Goal: Transaction & Acquisition: Purchase product/service

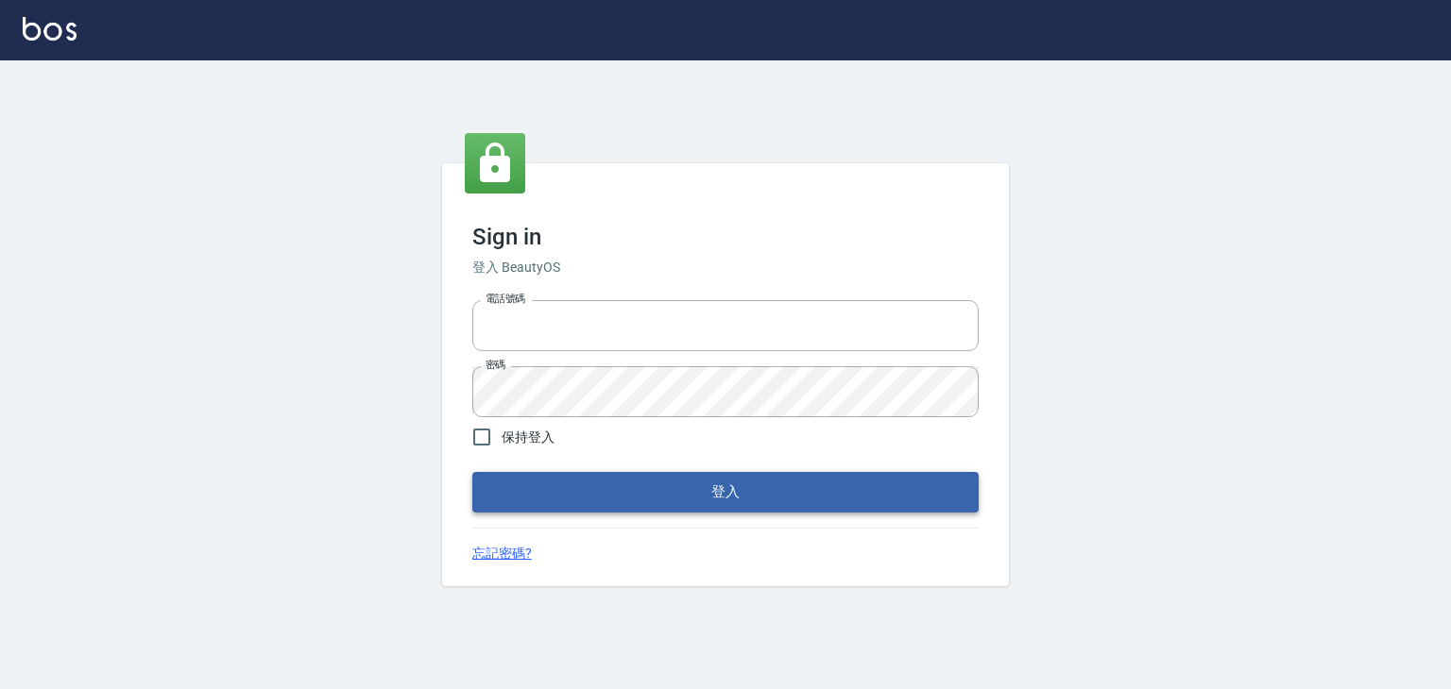
type input "6430581"
click at [653, 492] on button "登入" at bounding box center [725, 492] width 506 height 40
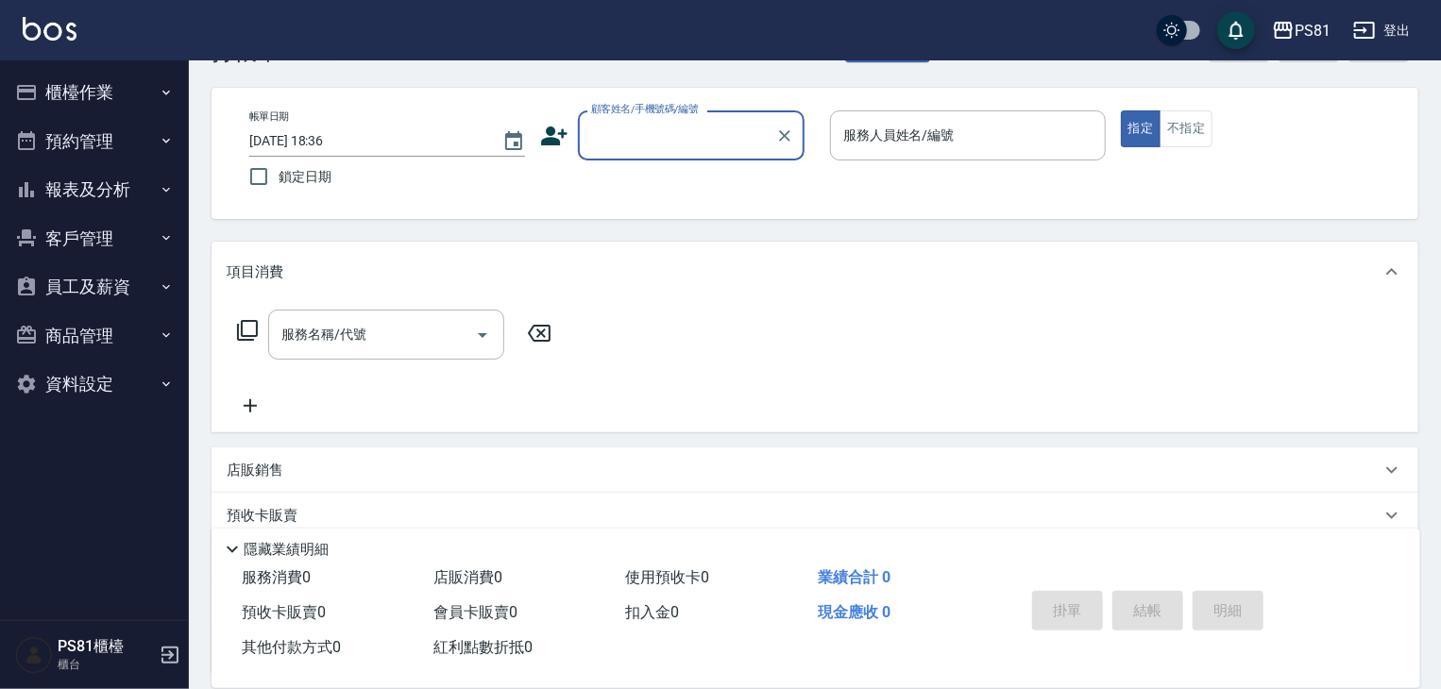
scroll to position [94, 0]
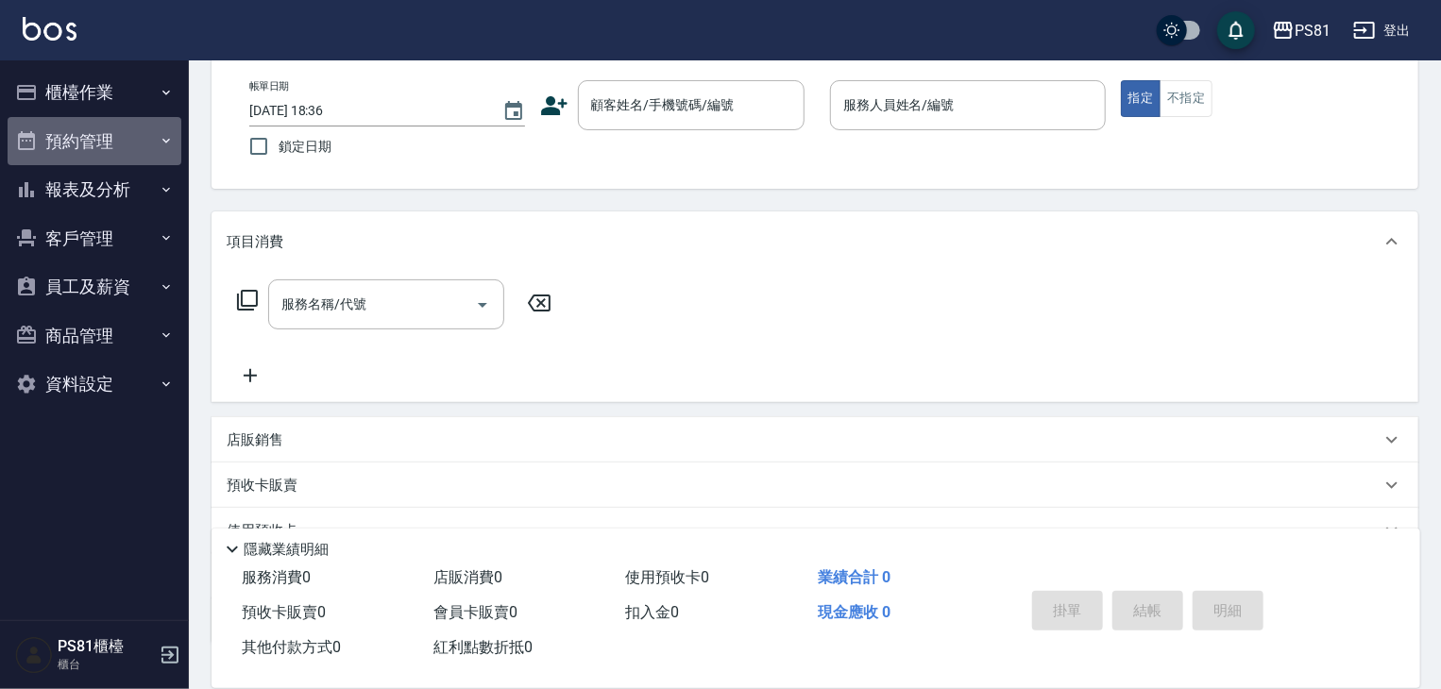
click at [161, 139] on icon "button" at bounding box center [166, 140] width 15 height 15
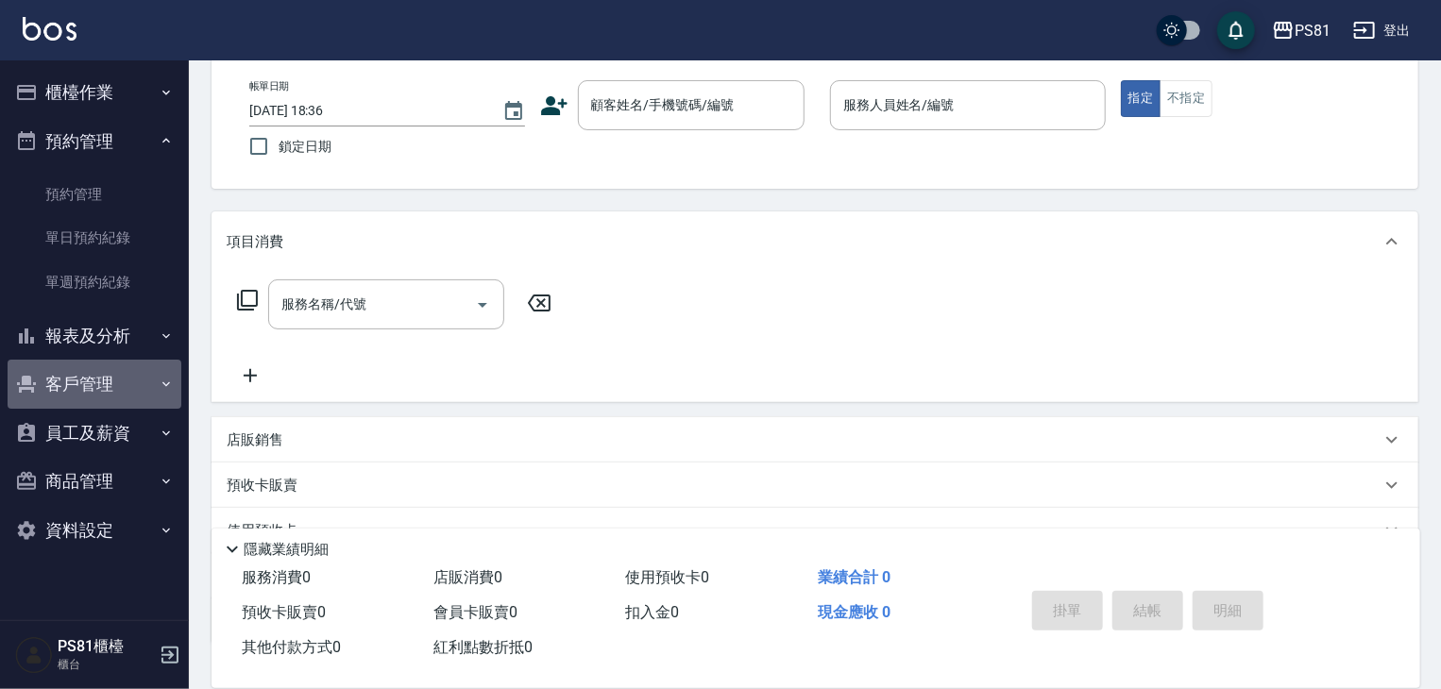
click at [160, 383] on icon "button" at bounding box center [166, 384] width 15 height 15
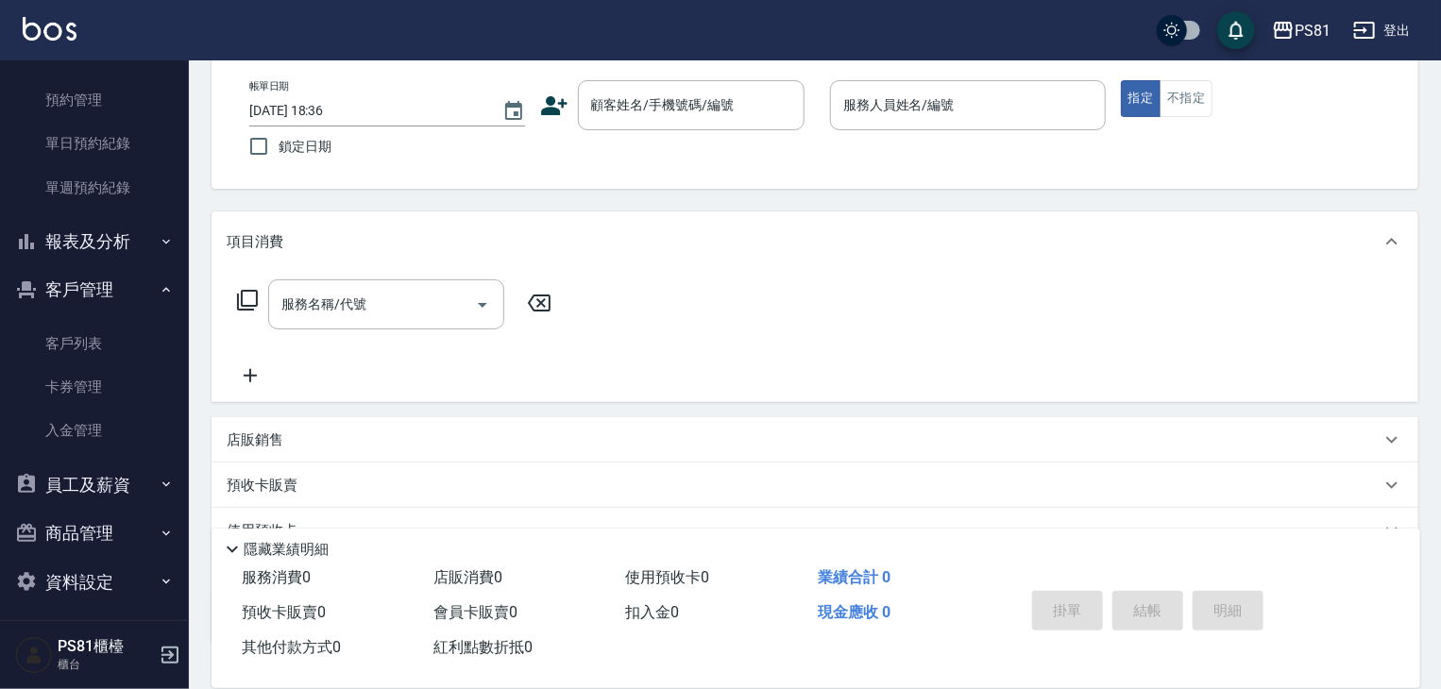
click at [162, 481] on icon "button" at bounding box center [166, 484] width 15 height 15
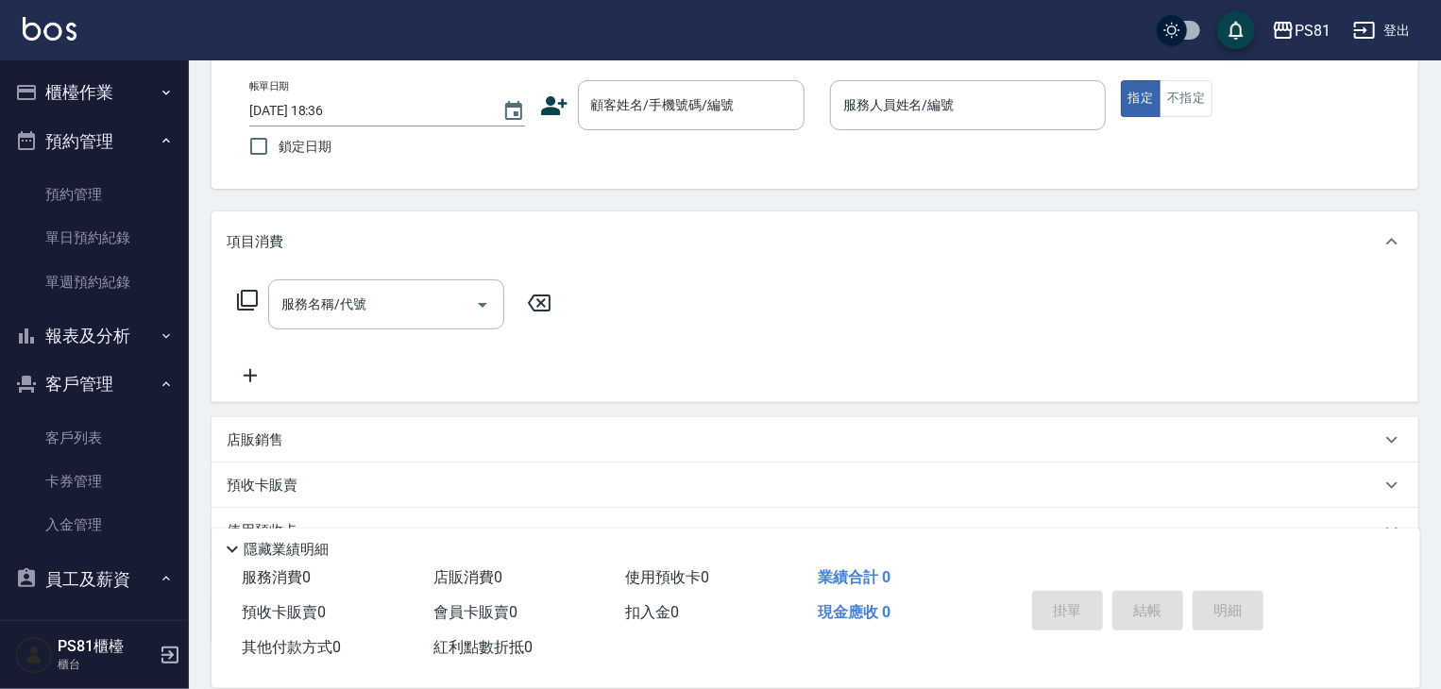
click at [161, 85] on icon "button" at bounding box center [166, 92] width 15 height 15
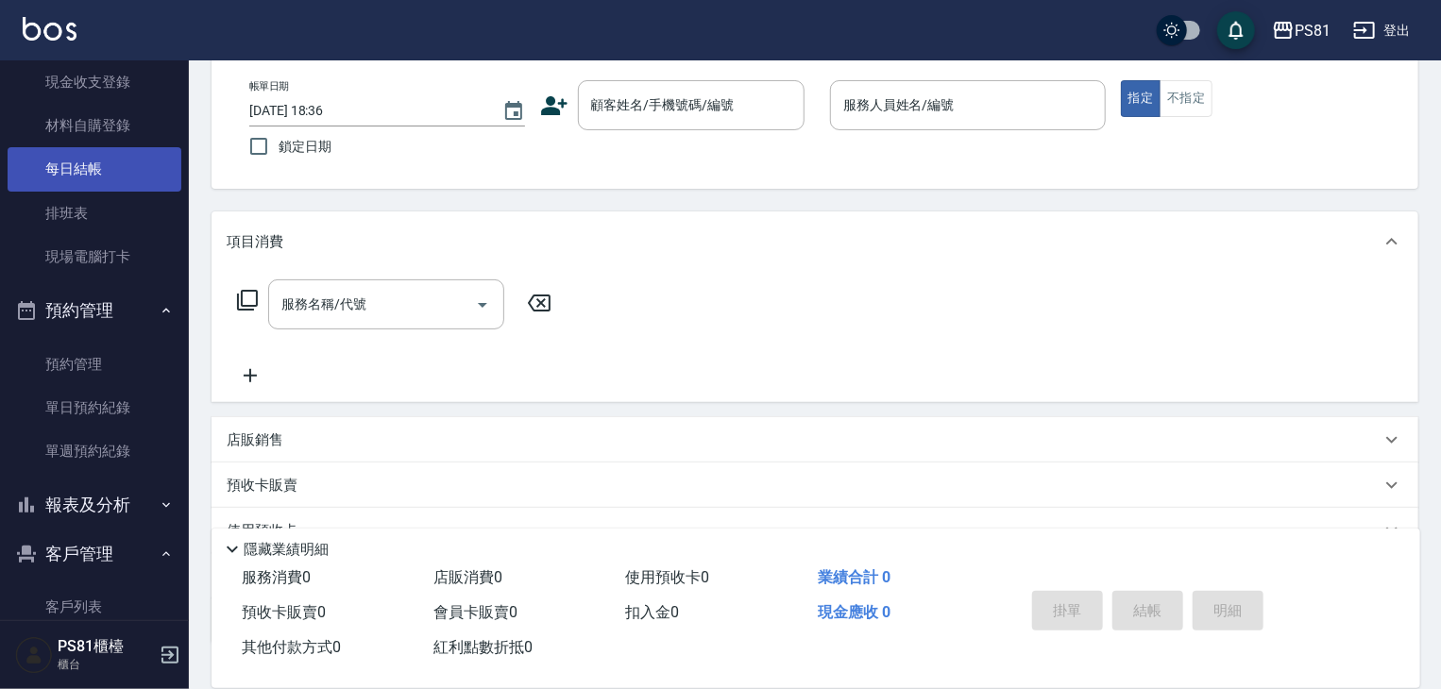
scroll to position [283, 0]
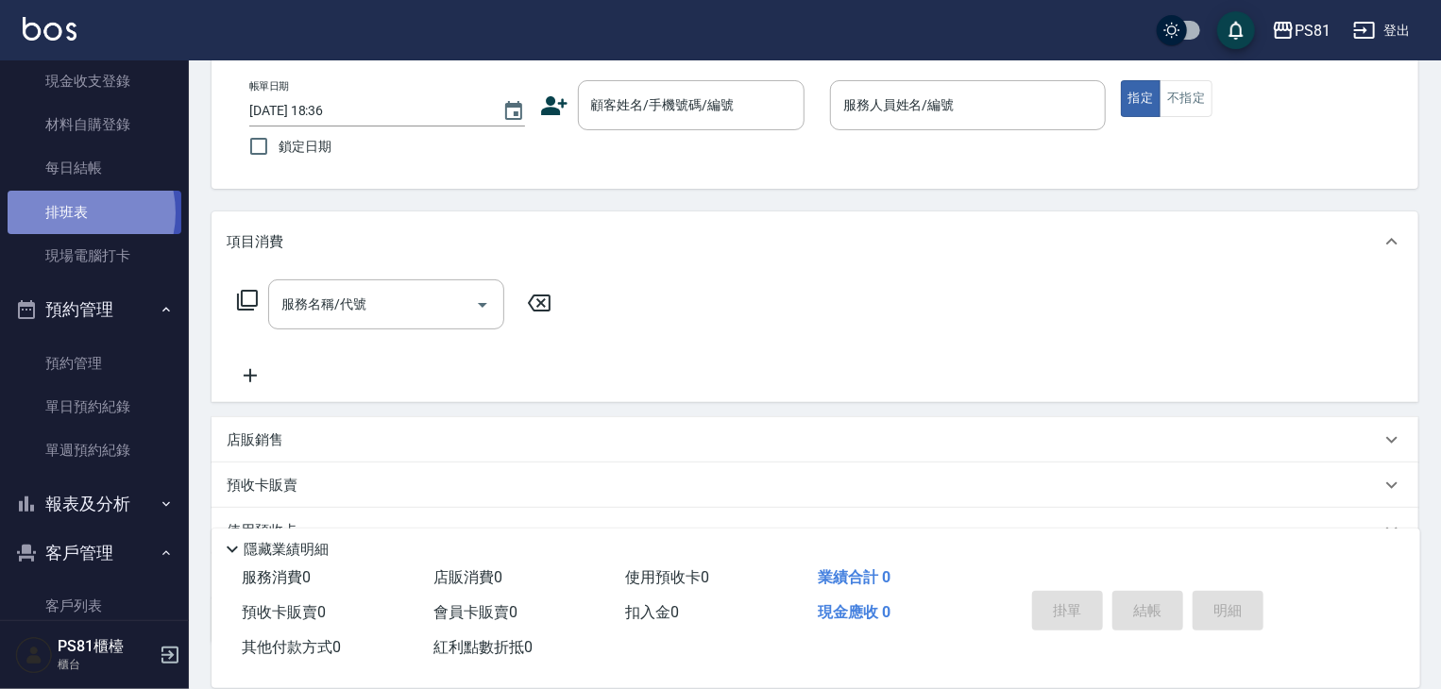
click at [68, 212] on link "排班表" at bounding box center [95, 212] width 174 height 43
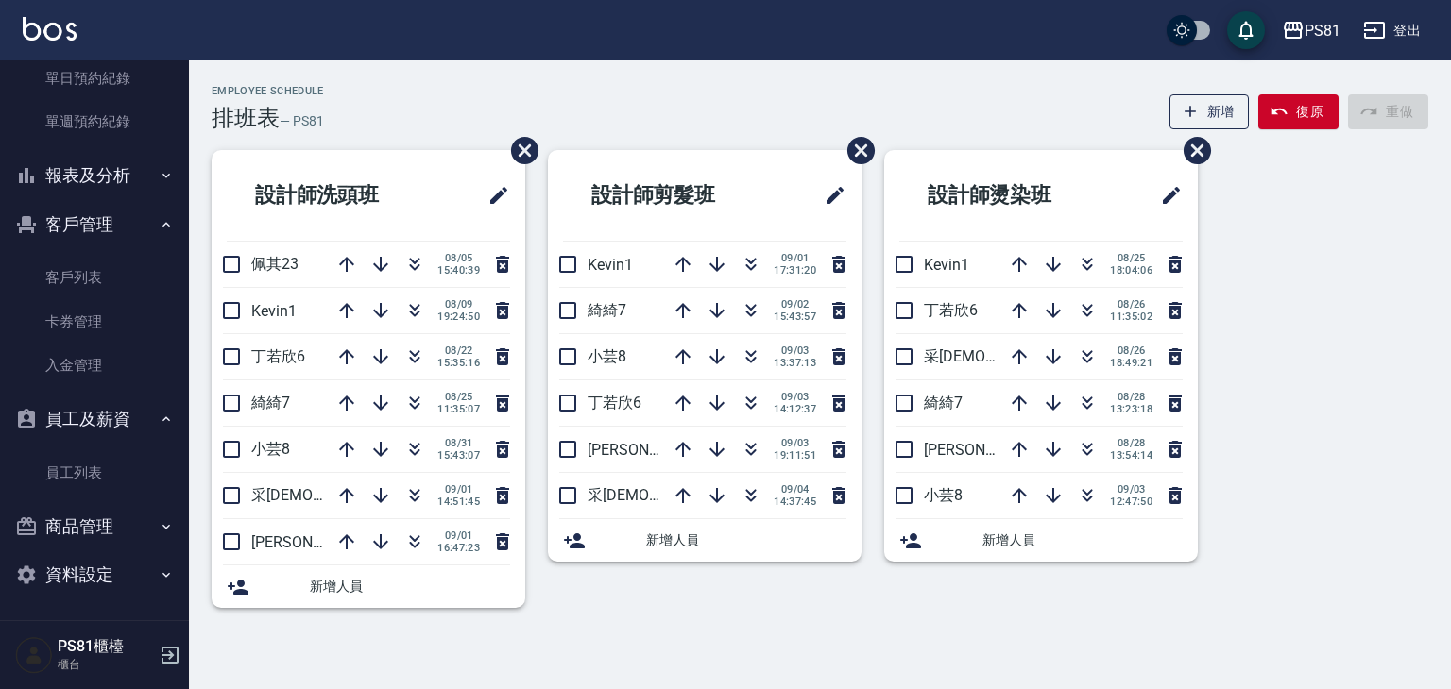
scroll to position [613, 0]
drag, startPoint x: 218, startPoint y: 513, endPoint x: 395, endPoint y: 733, distance: 282.2
click at [395, 688] on html "PS81 登出 櫃檯作業 打帳單 帳單列表 掛單列表 座位開單 營業儀表板 現金收支登錄 材料自購登錄 每日結帳 排班表 現場電腦打卡 預約管理 預約管理 單…" at bounding box center [725, 344] width 1451 height 689
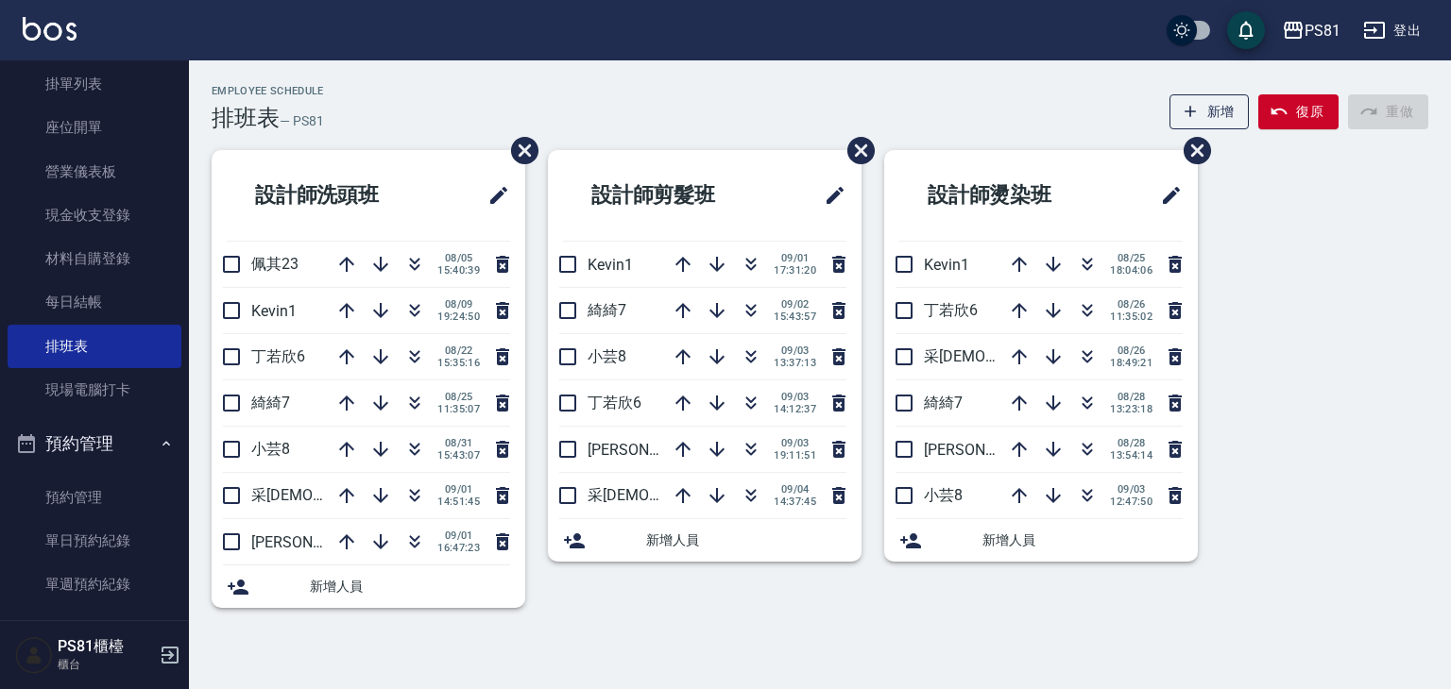
scroll to position [0, 0]
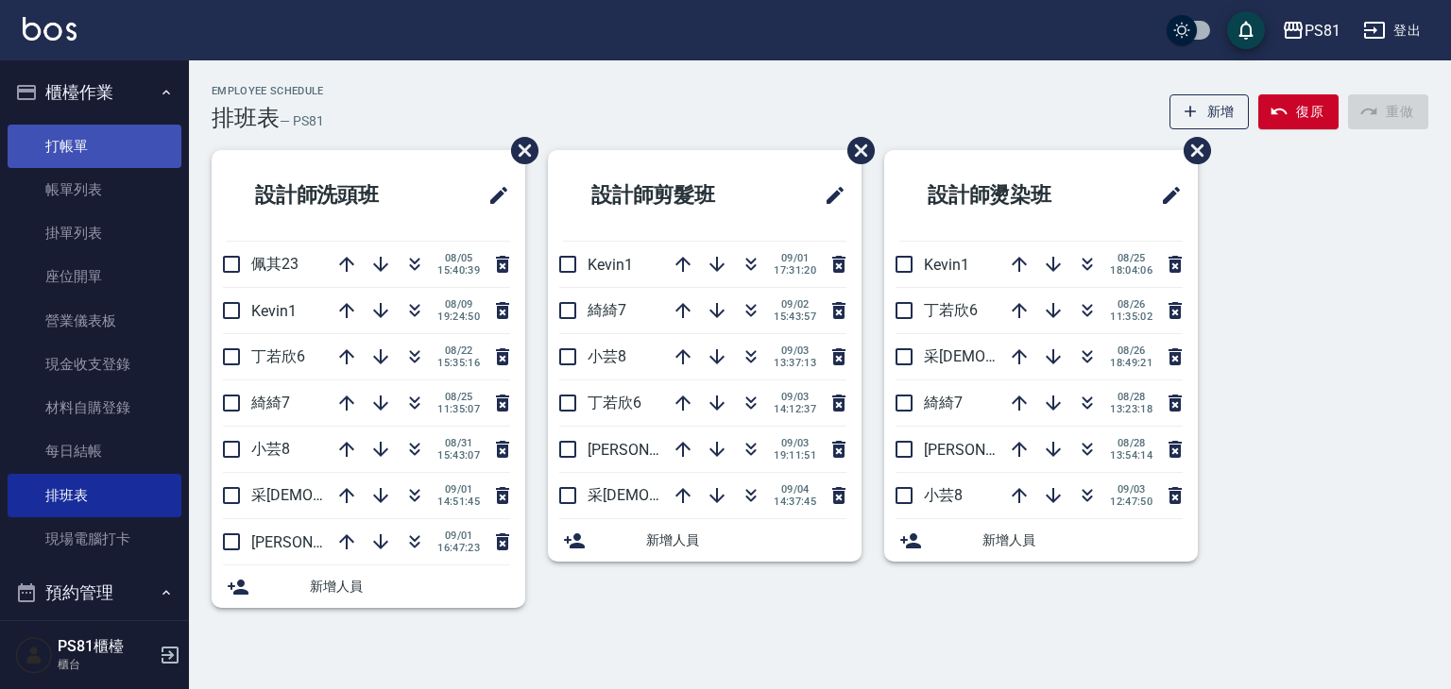
click at [113, 138] on link "打帳單" at bounding box center [95, 146] width 174 height 43
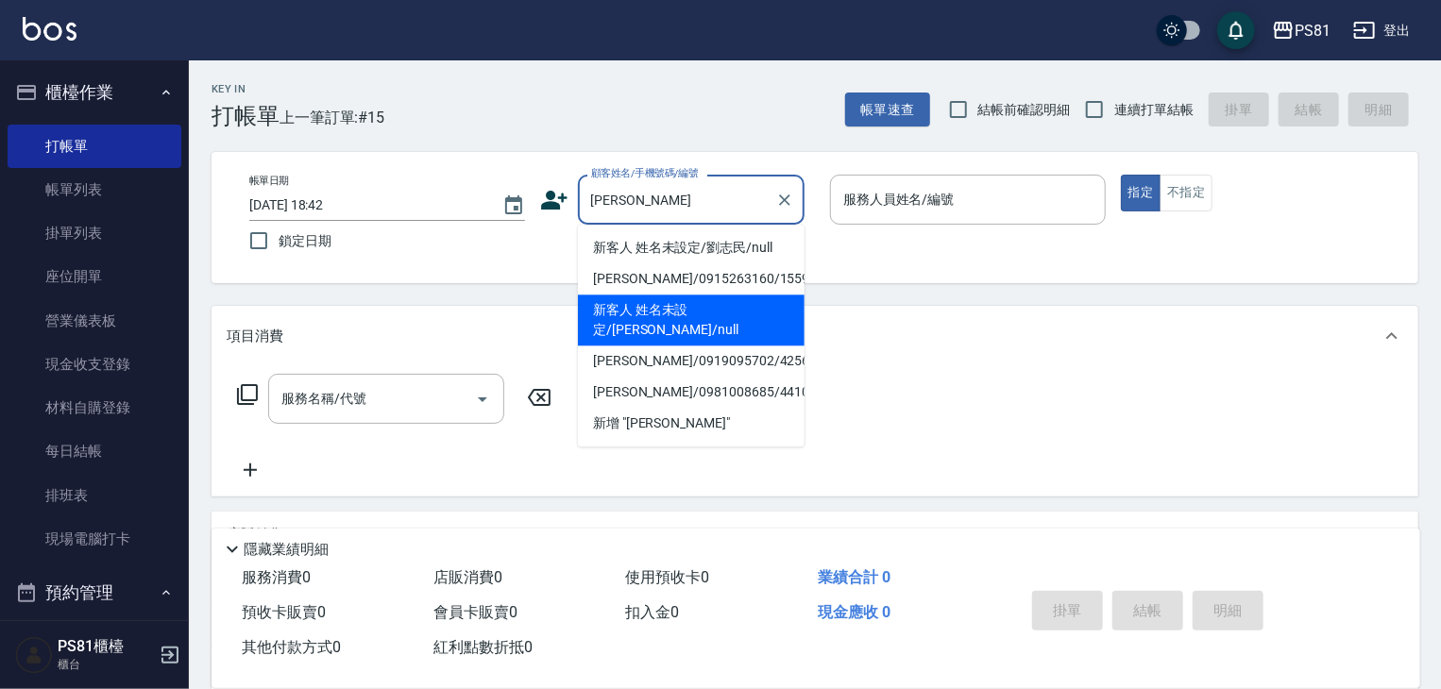
click at [729, 313] on li "新客人 姓名未設定/[PERSON_NAME]/null" at bounding box center [691, 320] width 227 height 51
type input "新客人 姓名未設定/[PERSON_NAME]/null"
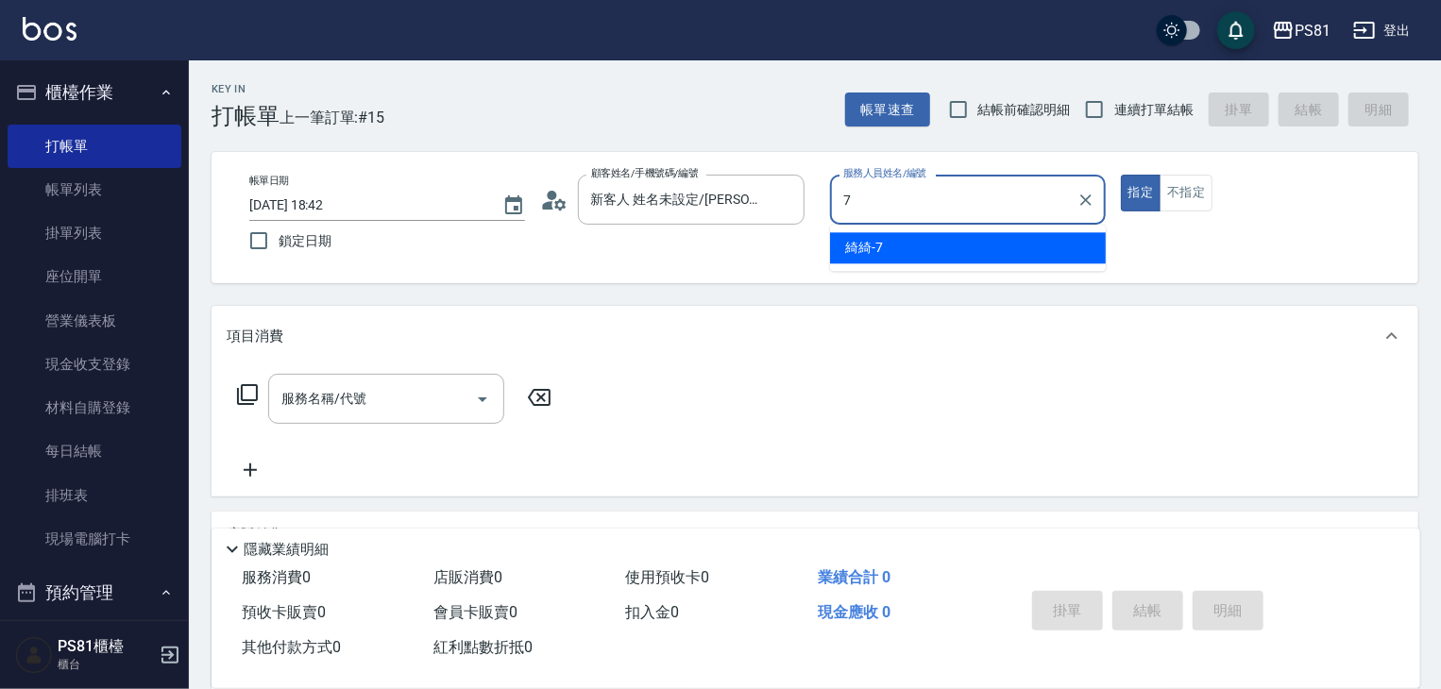
click at [861, 252] on span "綺綺 -7" at bounding box center [864, 248] width 38 height 20
type input "綺綺-7"
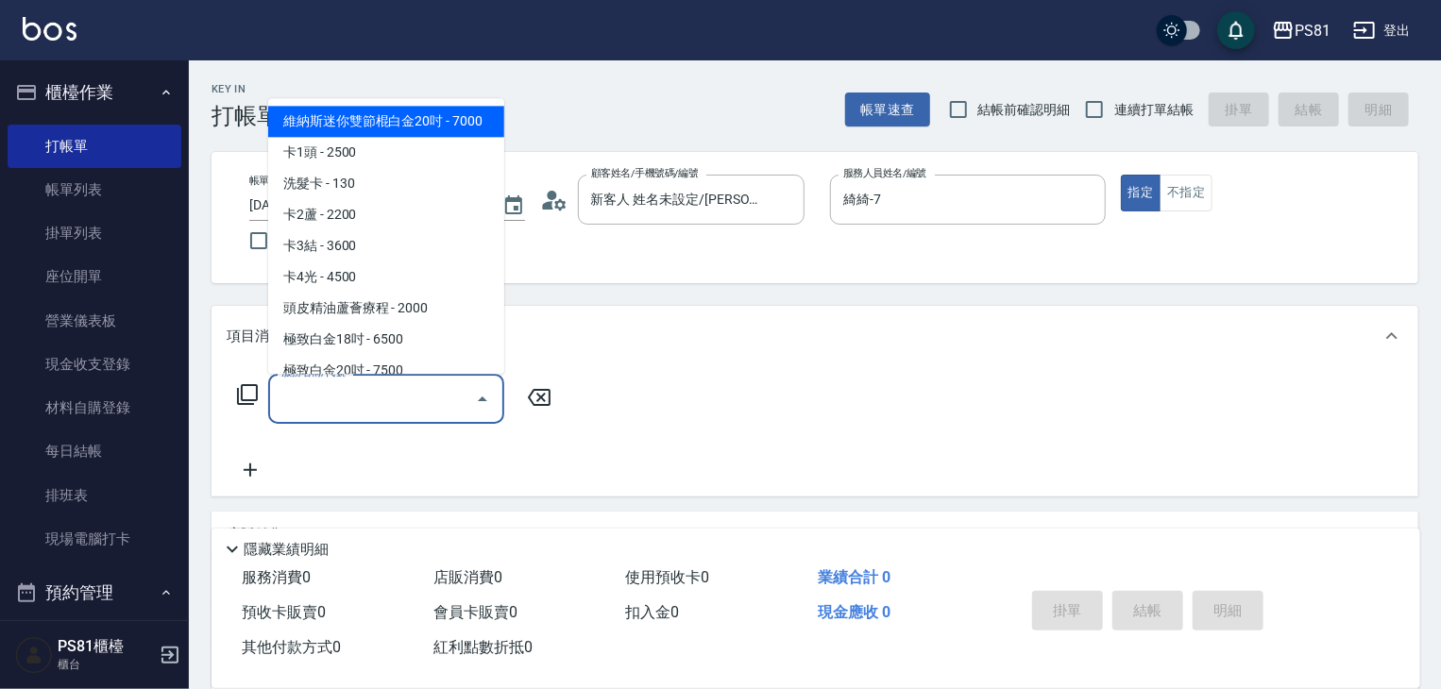
click at [429, 394] on input "服務名稱/代號" at bounding box center [372, 398] width 191 height 33
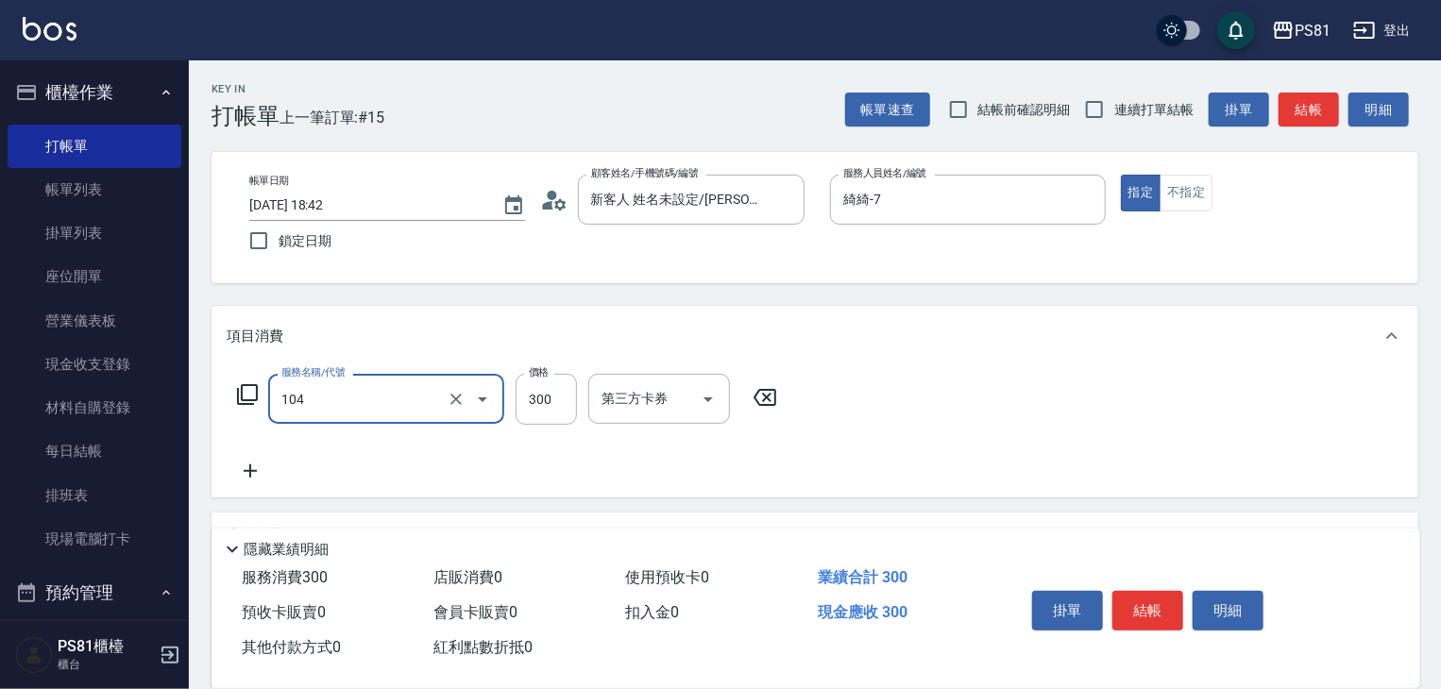
type input "C級單剪300(104)"
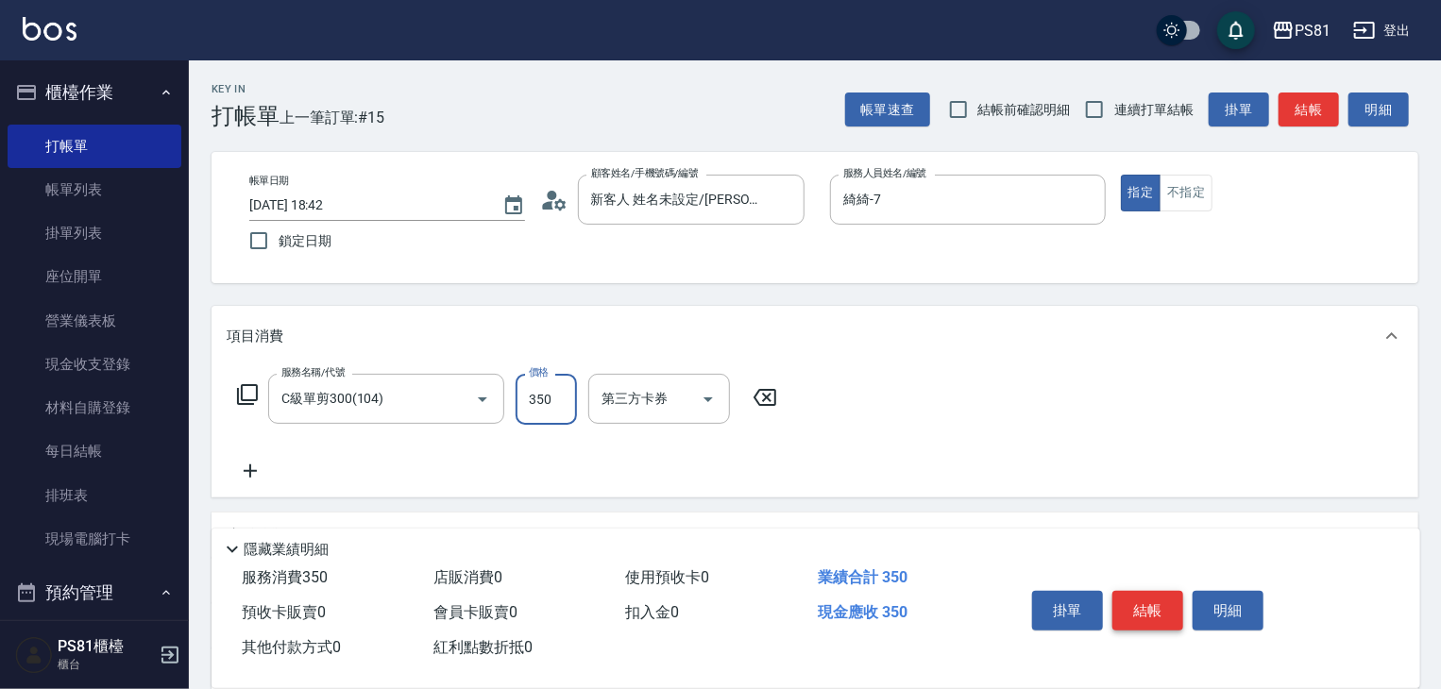
type input "350"
click at [1131, 597] on button "結帳" at bounding box center [1148, 611] width 71 height 40
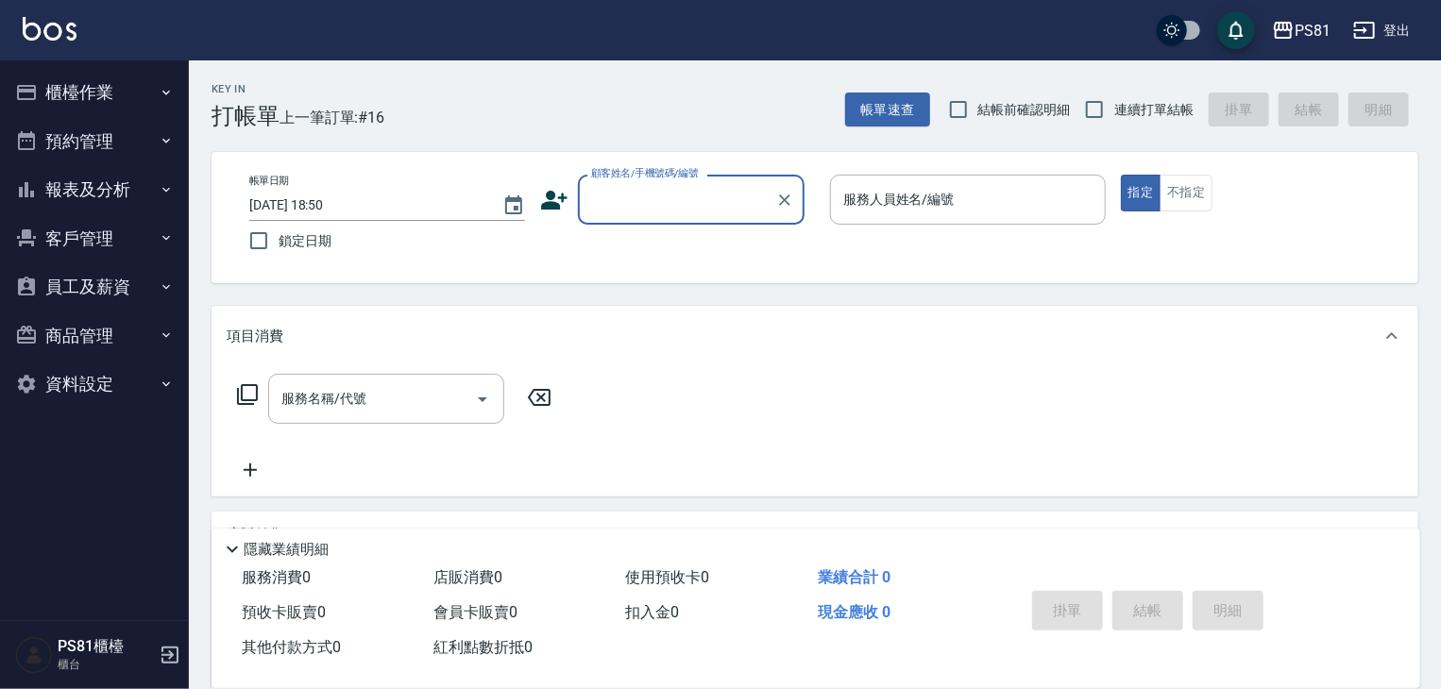
drag, startPoint x: 121, startPoint y: 96, endPoint x: 138, endPoint y: 127, distance: 35.5
click at [123, 98] on button "櫃檯作業" at bounding box center [95, 92] width 174 height 49
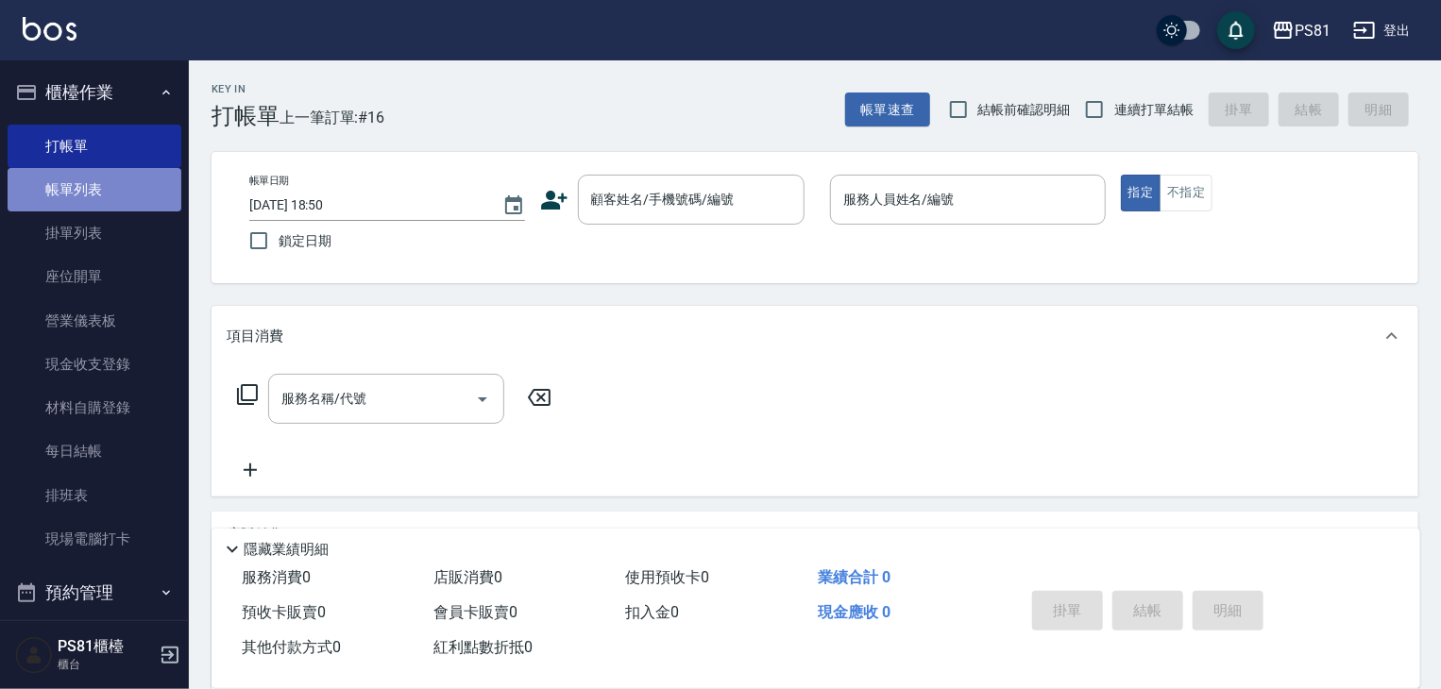
click at [137, 191] on link "帳單列表" at bounding box center [95, 189] width 174 height 43
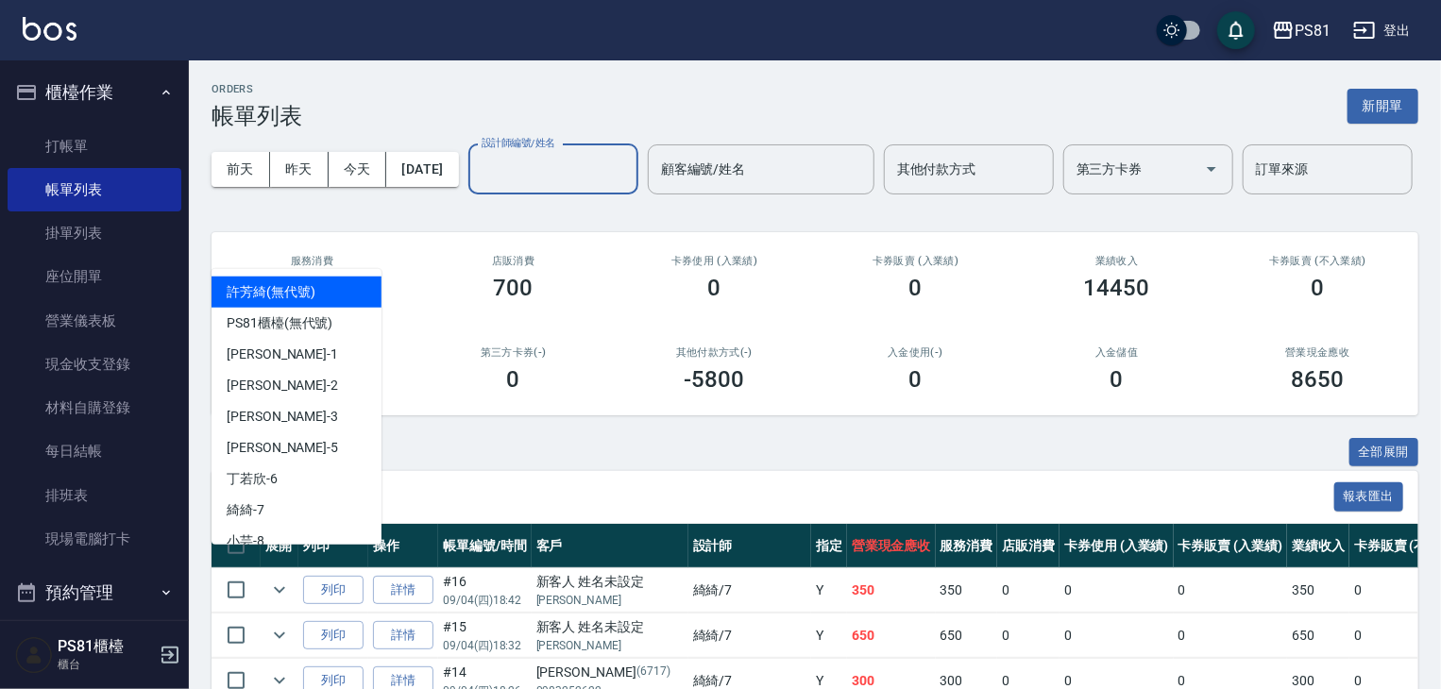
click at [477, 186] on input "設計師編號/姓名" at bounding box center [553, 169] width 153 height 33
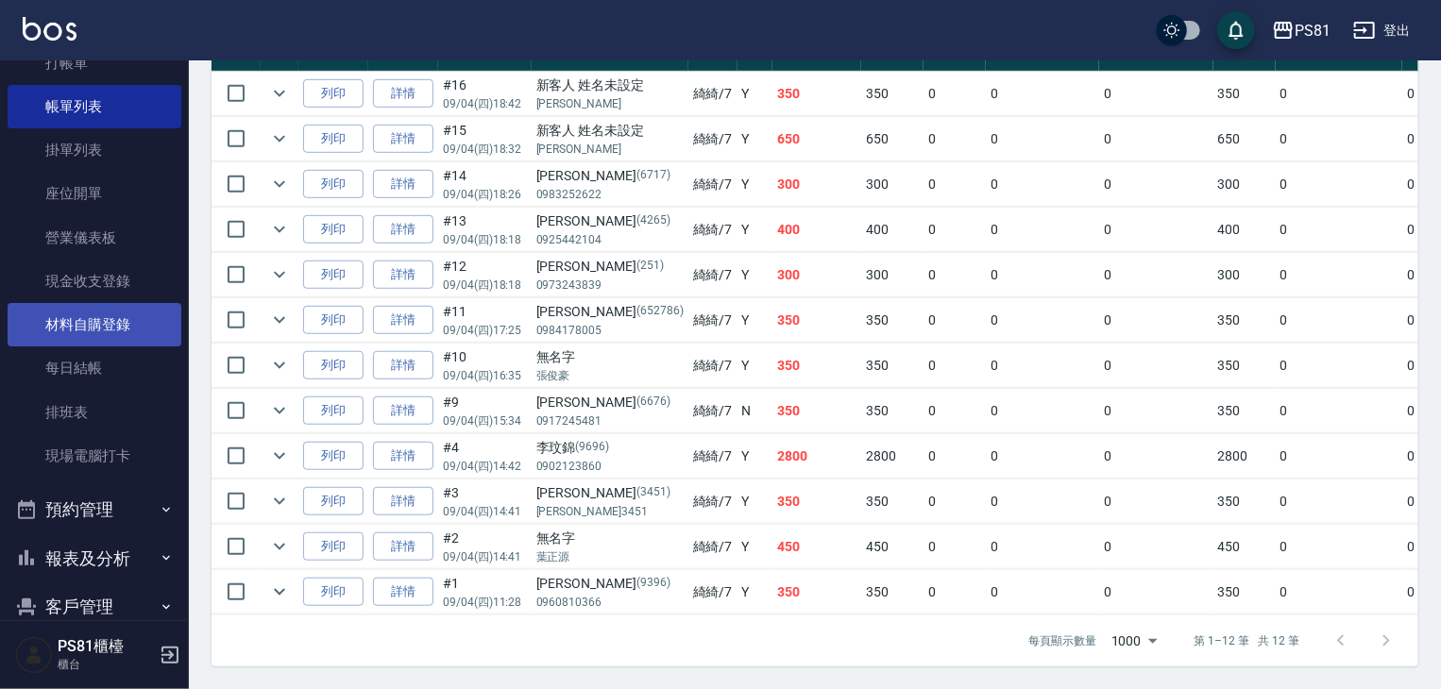
scroll to position [263, 0]
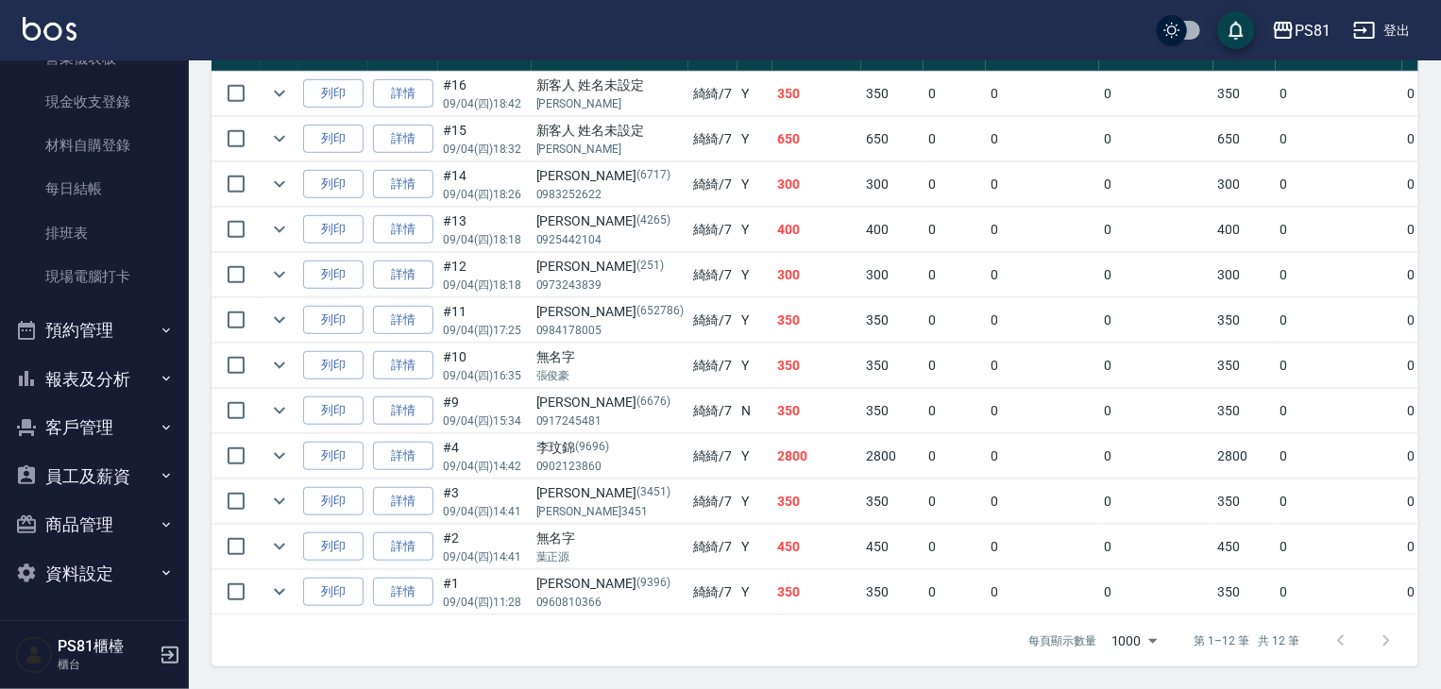
type input "綺綺-7"
click at [127, 379] on button "報表及分析" at bounding box center [95, 379] width 174 height 49
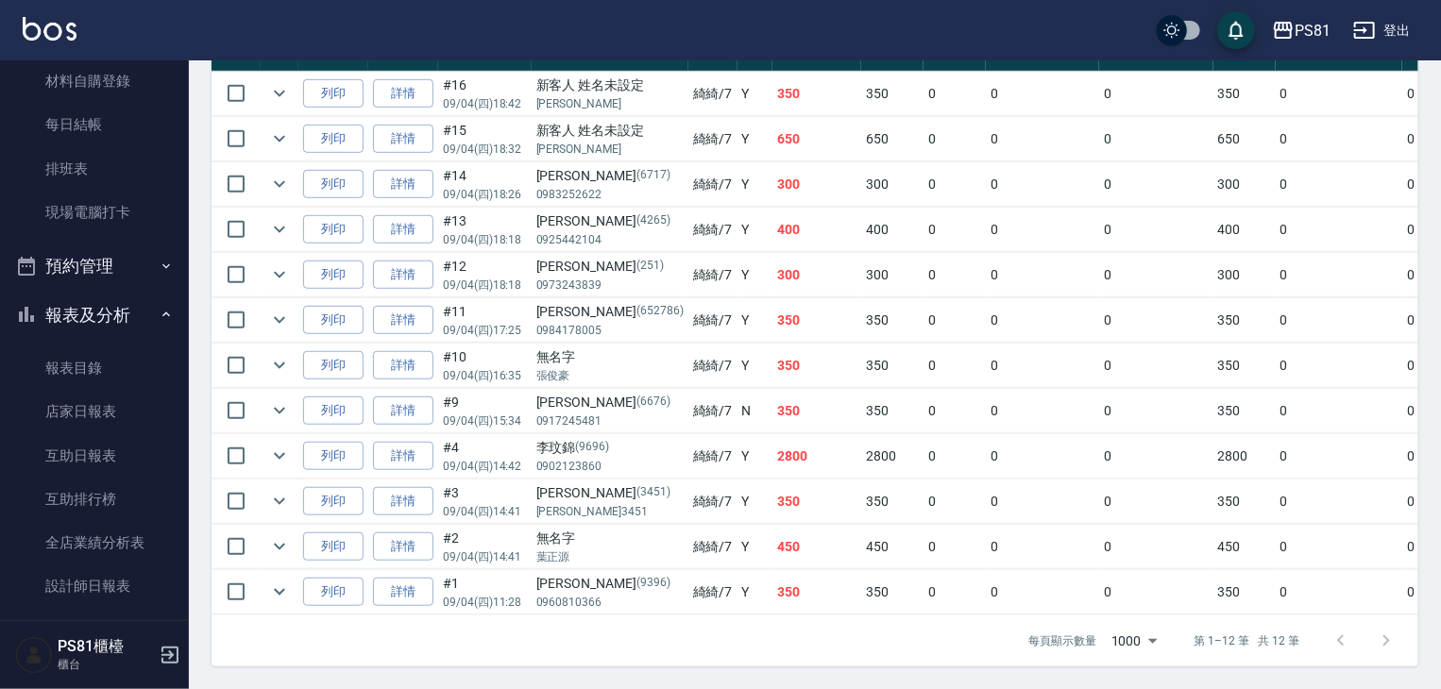
scroll to position [451, 0]
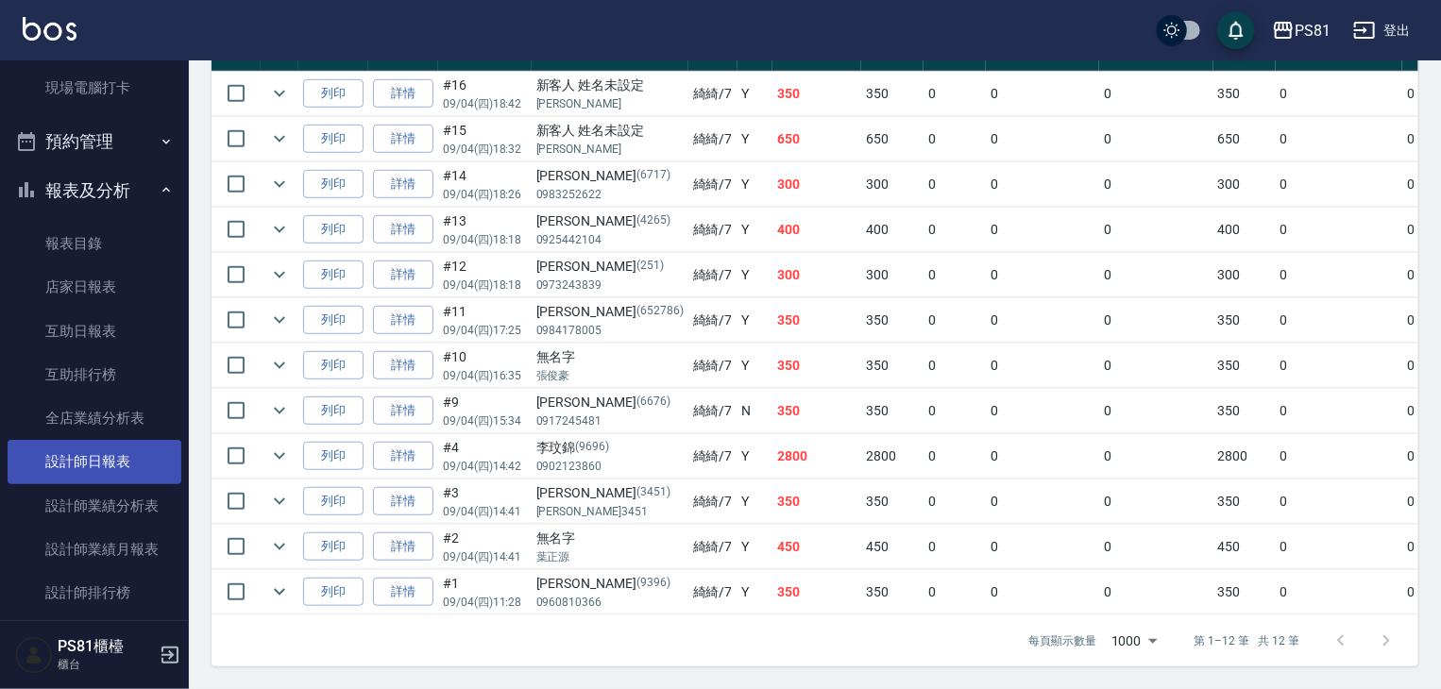
click at [140, 454] on link "設計師日報表" at bounding box center [95, 461] width 174 height 43
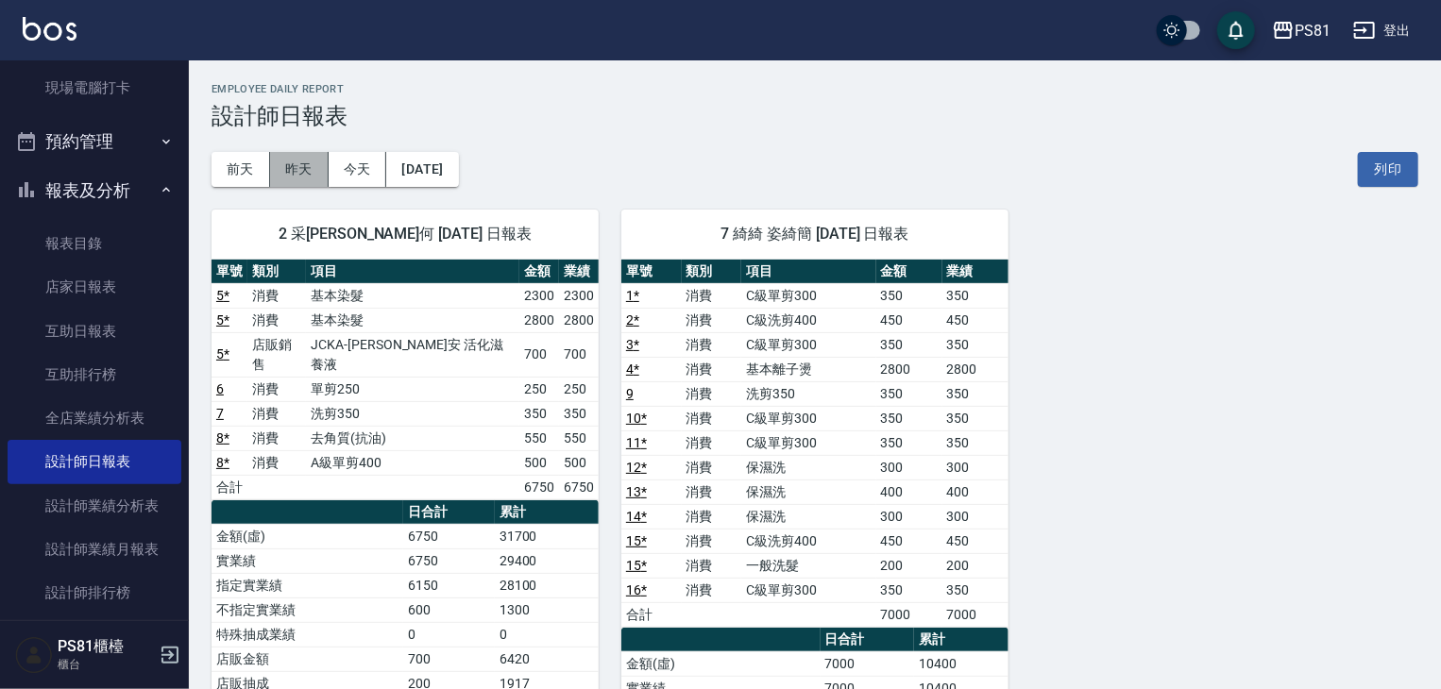
click at [293, 175] on button "昨天" at bounding box center [299, 169] width 59 height 35
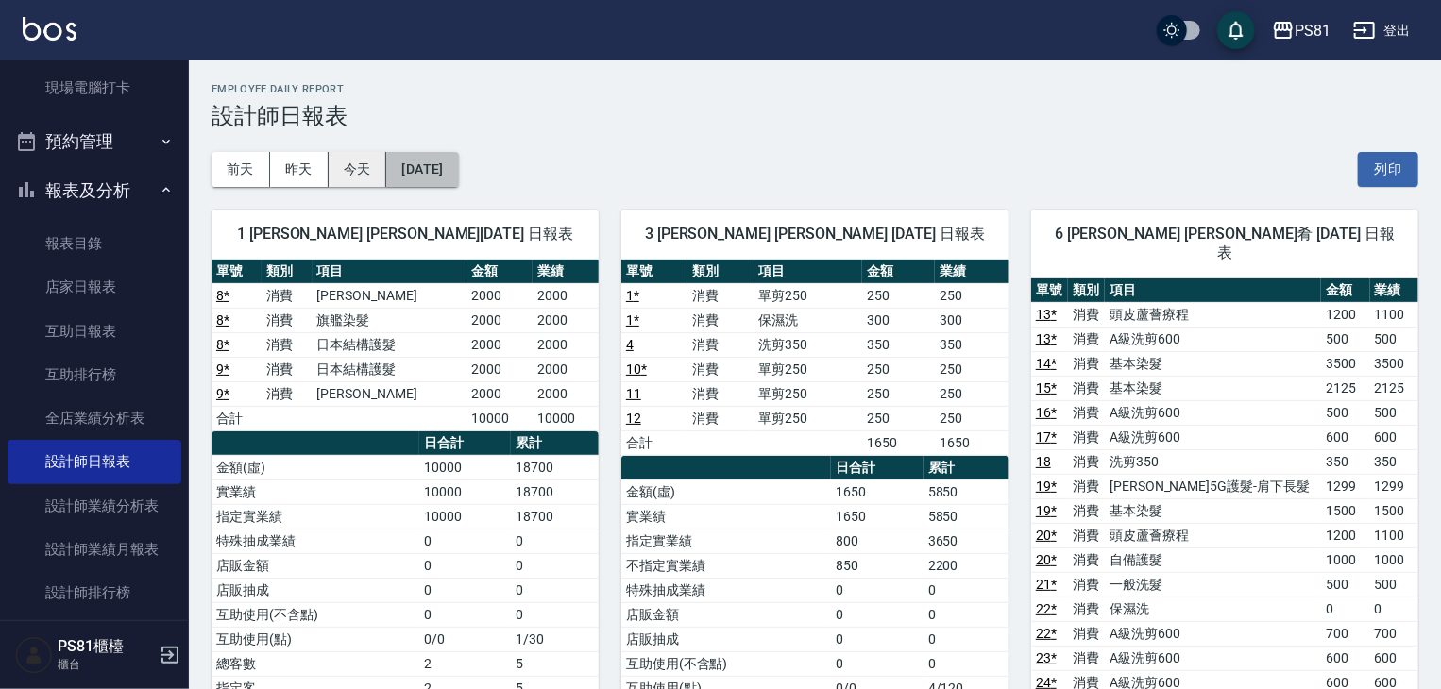
click at [384, 167] on div "前天 昨天 今天 2025/09/03" at bounding box center [335, 169] width 247 height 35
click at [378, 165] on button "今天" at bounding box center [358, 169] width 59 height 35
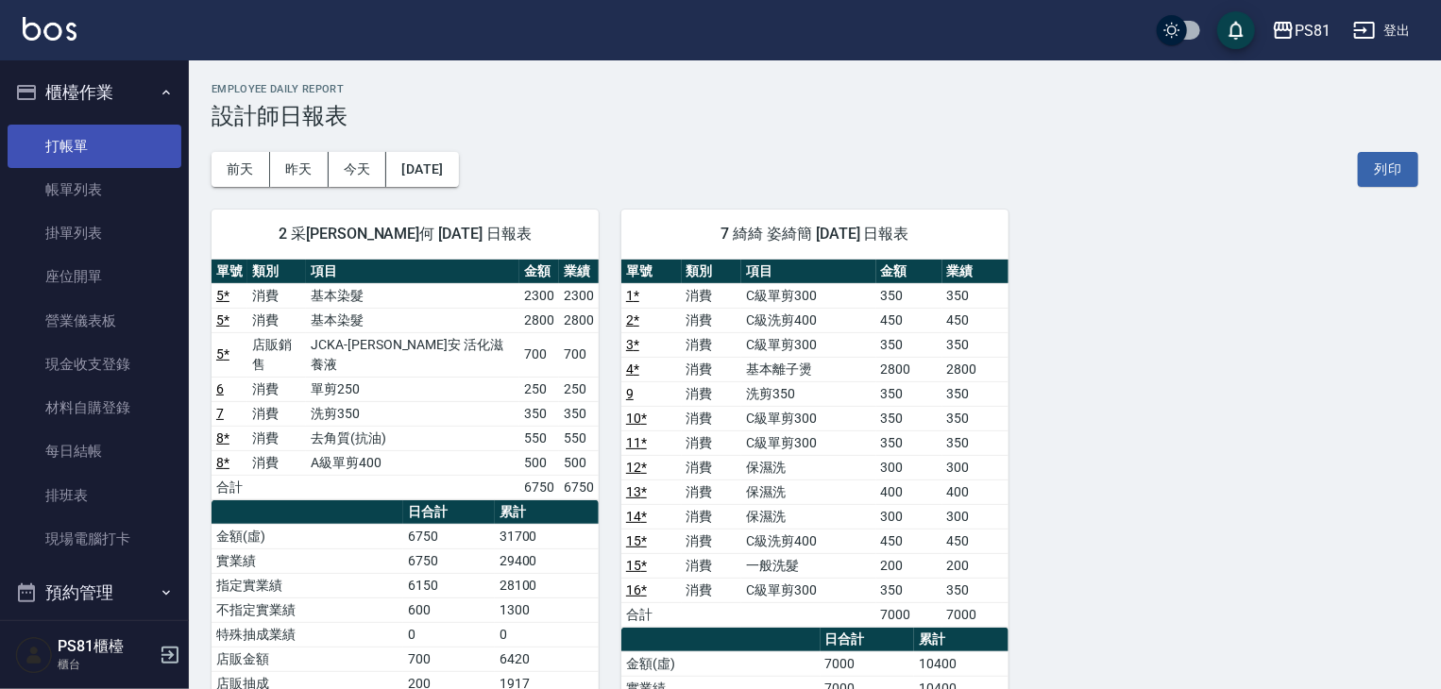
click at [76, 129] on link "打帳單" at bounding box center [95, 146] width 174 height 43
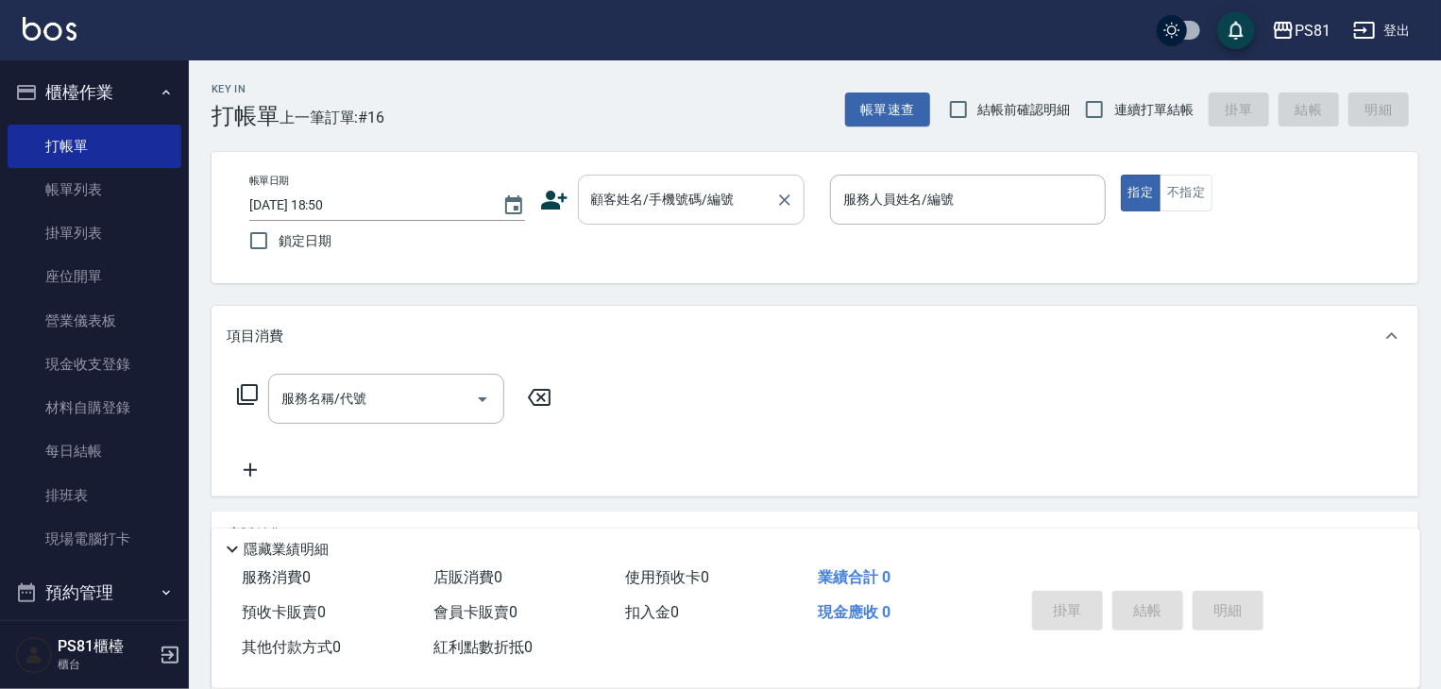
click at [699, 191] on input "顧客姓名/手機號碼/編號" at bounding box center [676, 199] width 181 height 33
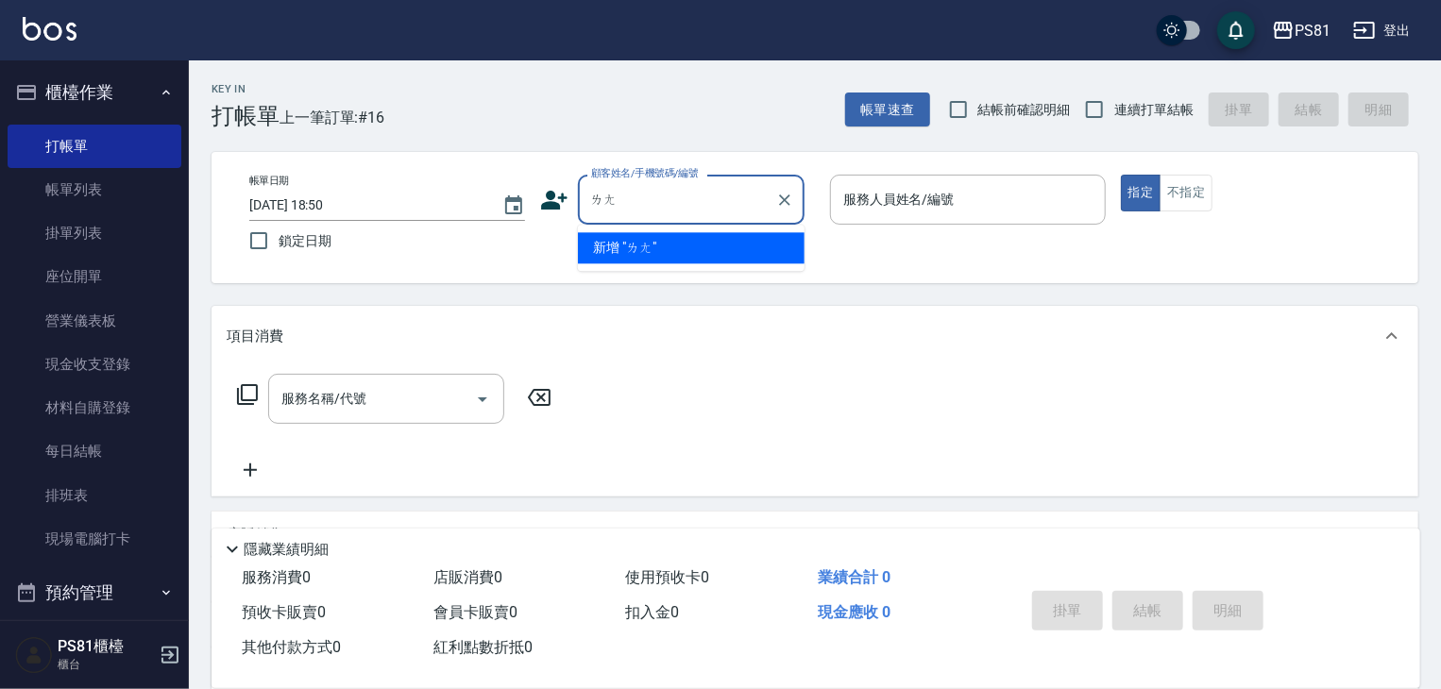
type input "ㄌ"
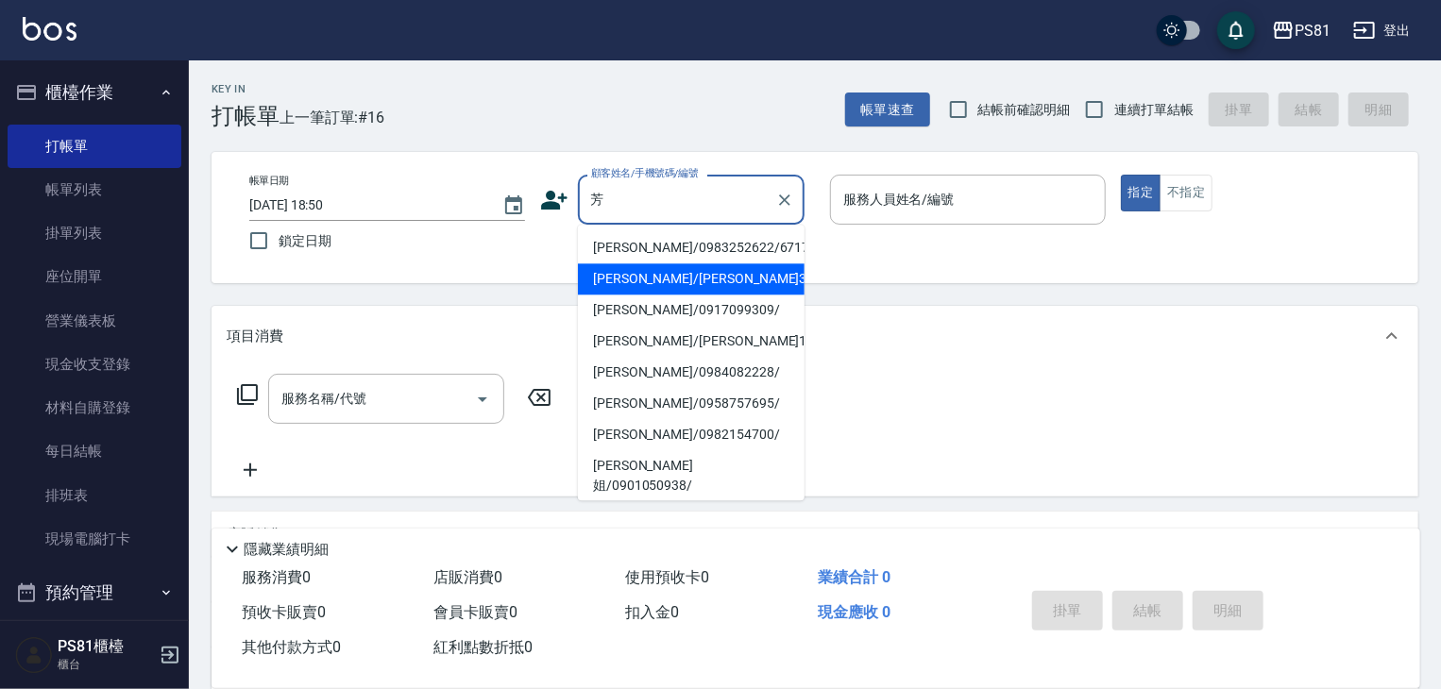
click at [682, 280] on li "黃芳男/黃芳男3656/3656" at bounding box center [691, 278] width 227 height 31
type input "黃芳男/黃芳男3656/3656"
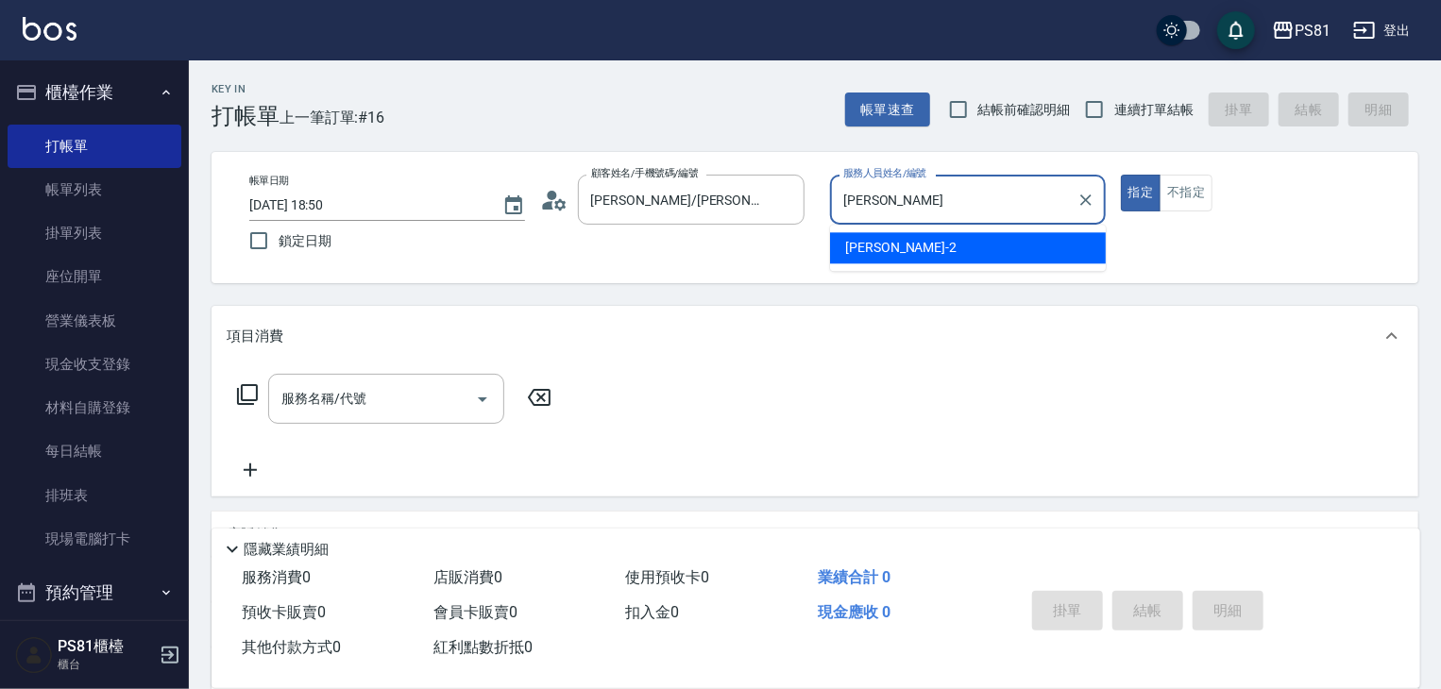
type input "采"
click at [977, 255] on div "涵文 -22" at bounding box center [968, 247] width 276 height 31
click at [397, 416] on div "服務名稱/代號" at bounding box center [386, 399] width 236 height 50
type input "涵文-22"
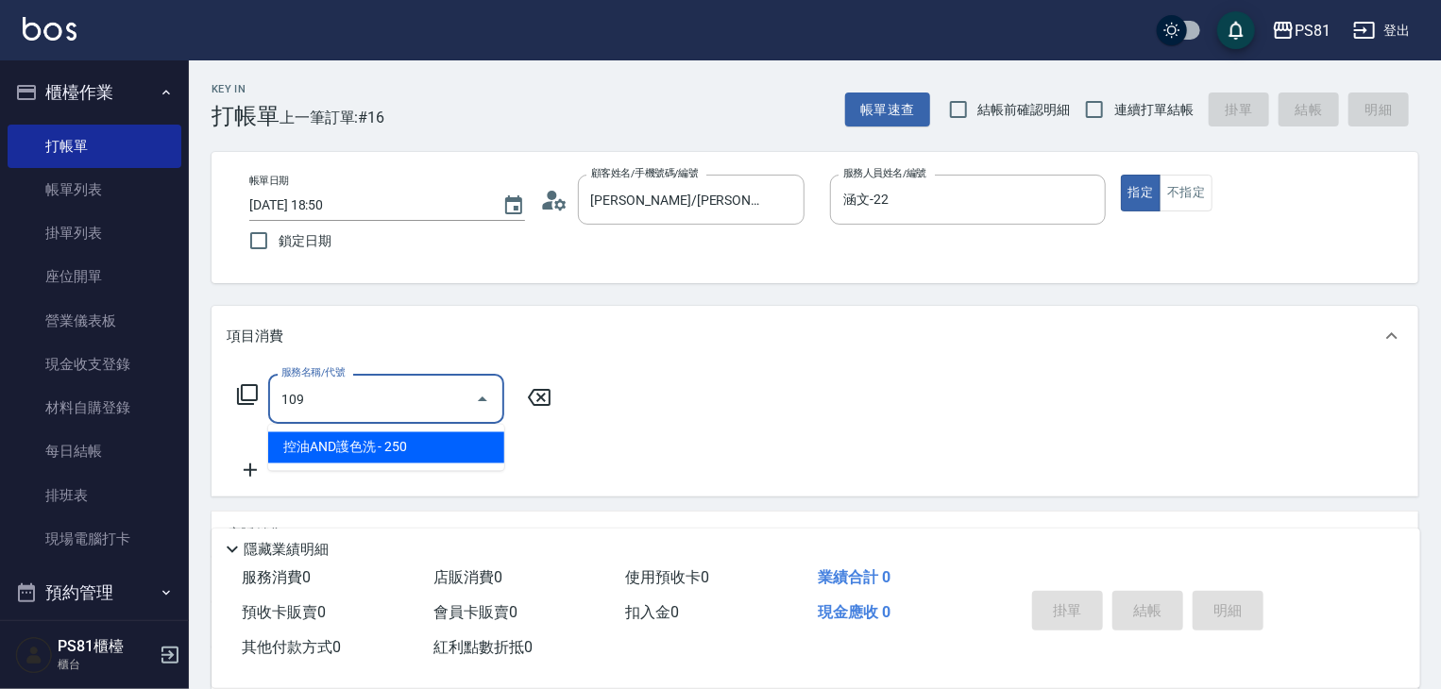
click at [389, 440] on span "控油AND護色洗 - 250" at bounding box center [386, 448] width 236 height 31
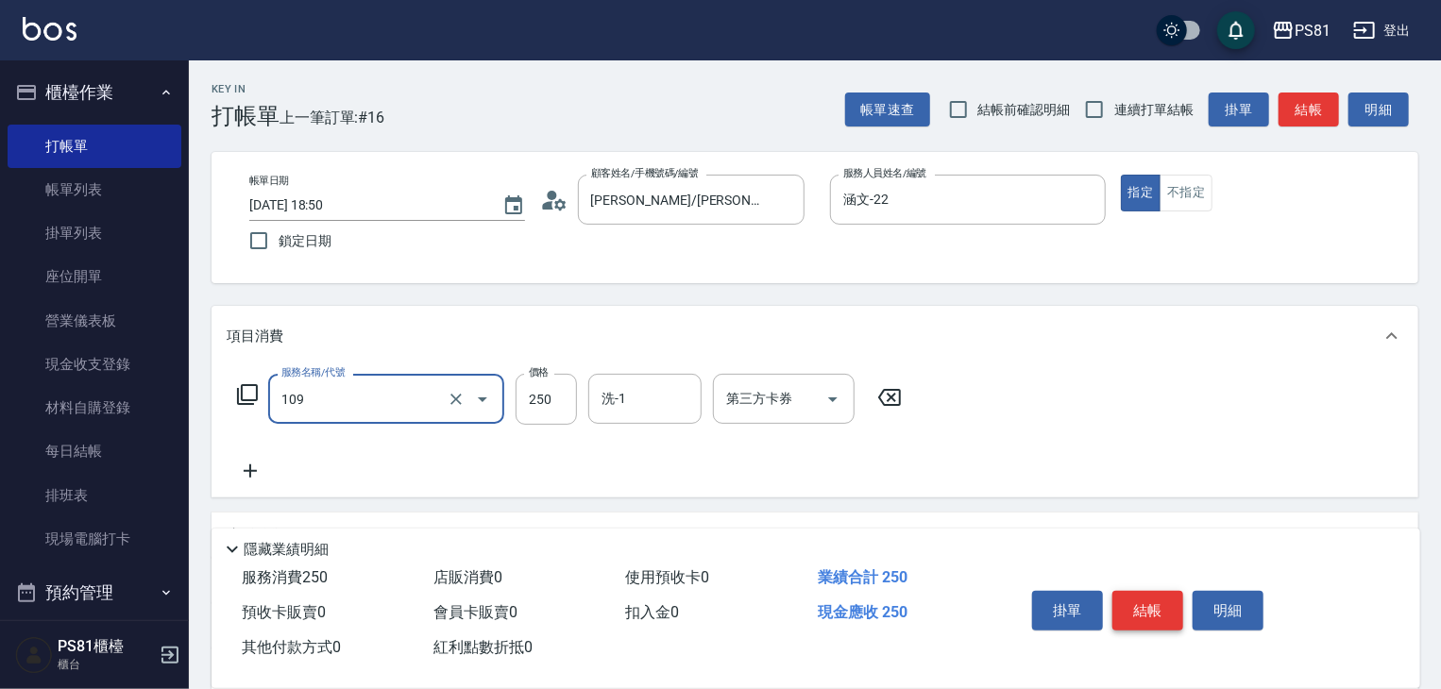
type input "控油AND護色洗(109)"
click at [1146, 607] on button "結帳" at bounding box center [1148, 611] width 71 height 40
